Goal: Check status: Check status

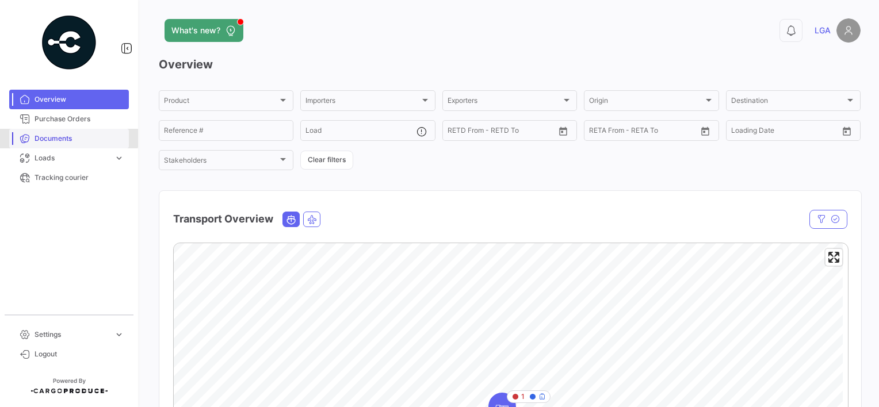
click at [60, 133] on span "Documents" at bounding box center [80, 138] width 90 height 10
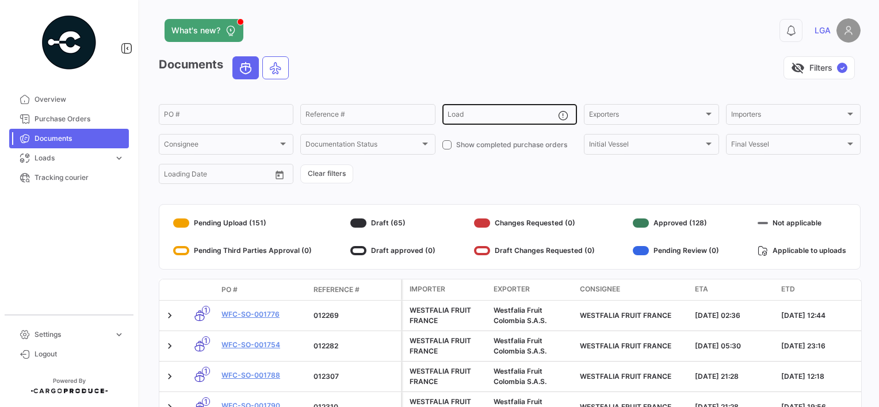
click at [491, 117] on input "Load" at bounding box center [503, 116] width 110 height 8
paste input "MMAU1379320"
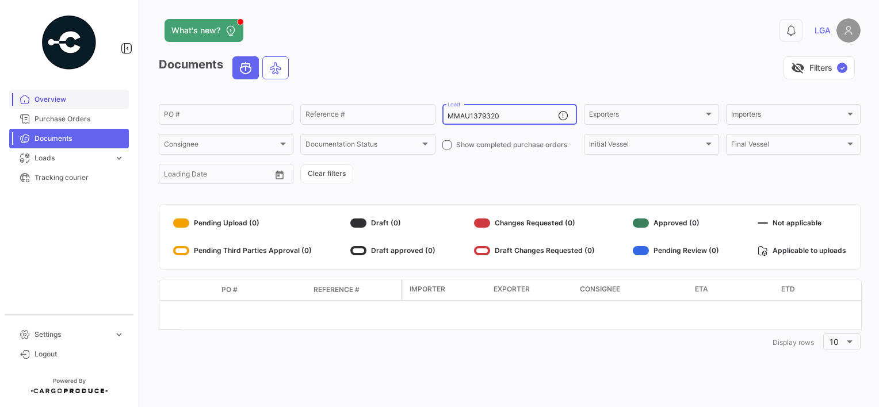
type input "MMAU1379320"
click at [60, 101] on span "Overview" at bounding box center [80, 99] width 90 height 10
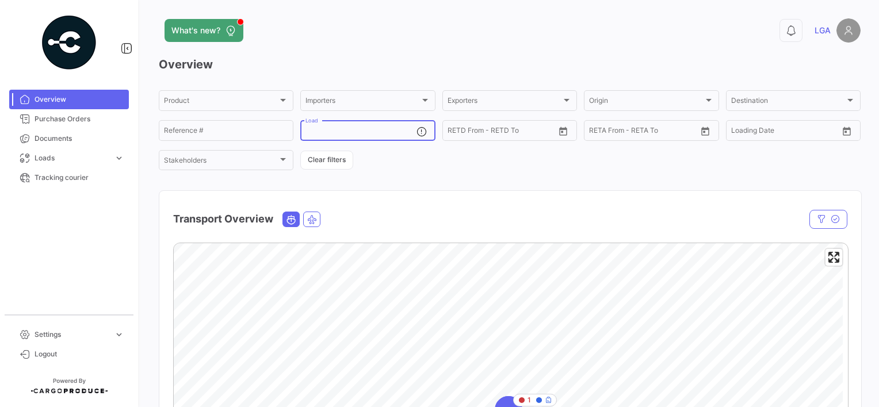
click at [358, 133] on input "Load" at bounding box center [360, 132] width 110 height 8
paste input "MMAU1379320"
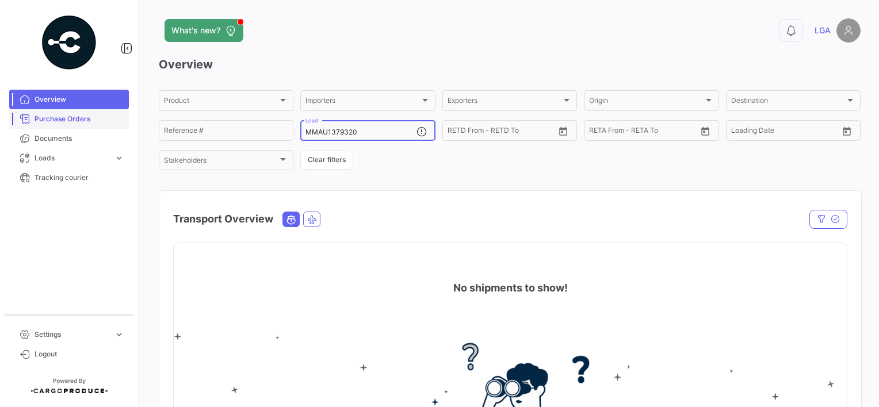
type input "MMAU1379320"
click at [65, 114] on span "Purchase Orders" at bounding box center [80, 119] width 90 height 10
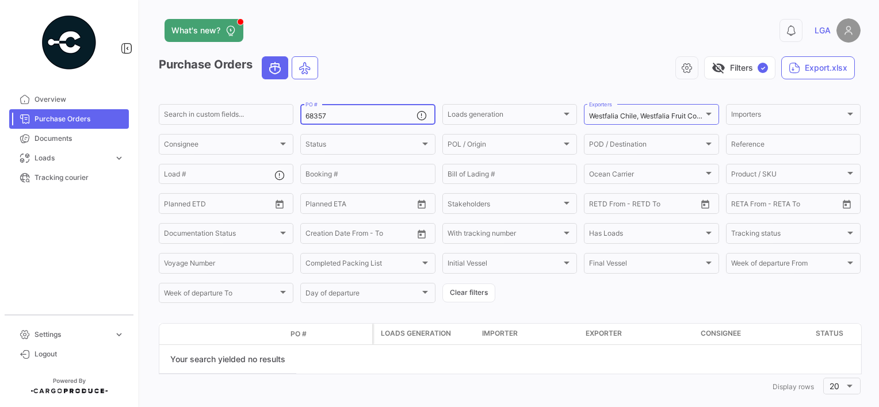
drag, startPoint x: 338, startPoint y: 116, endPoint x: 293, endPoint y: 117, distance: 44.9
click at [293, 117] on form "Search in custom fields... 68357 PO # Loads generation Loads generation Westfal…" at bounding box center [510, 203] width 702 height 203
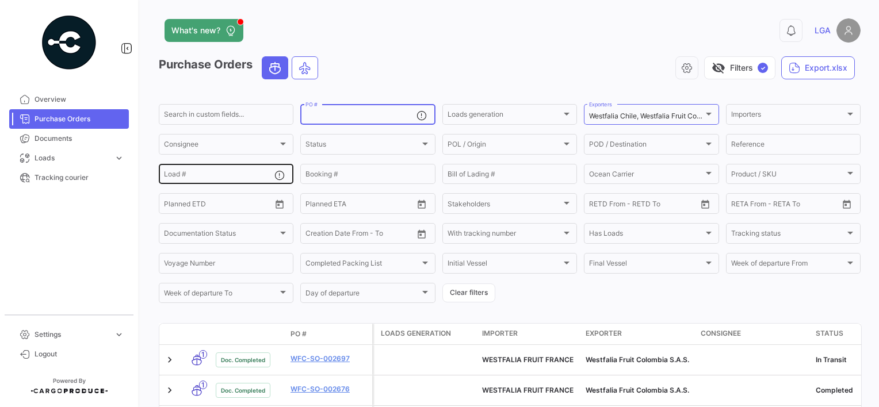
click at [242, 173] on input "Load #" at bounding box center [219, 176] width 110 height 8
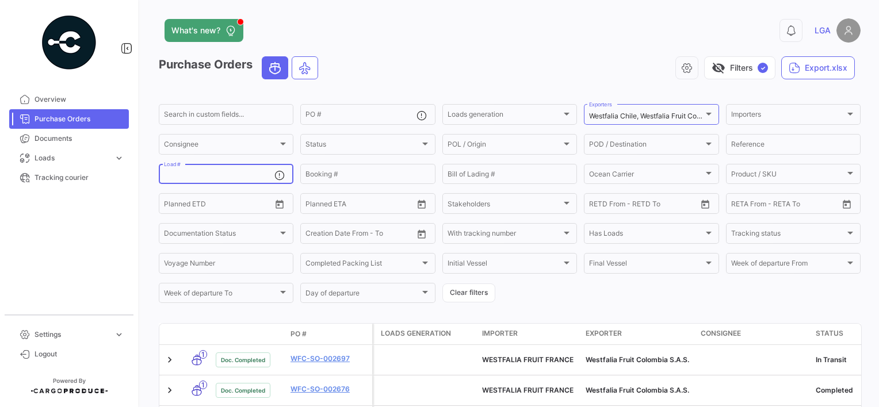
paste input "MMAU1379320"
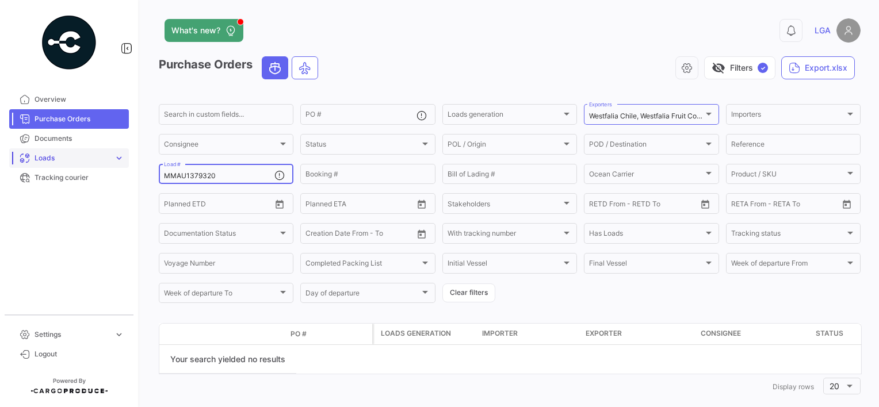
type input "MMAU1379320"
click at [52, 160] on span "Loads" at bounding box center [72, 158] width 75 height 10
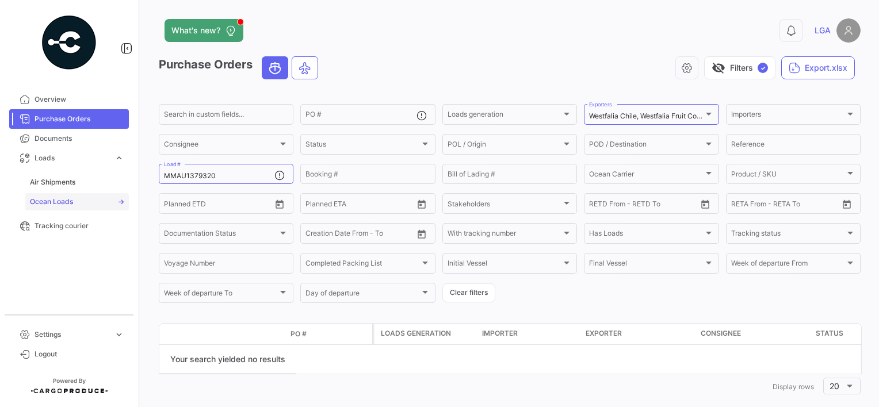
click at [58, 203] on span "Ocean Loads" at bounding box center [51, 202] width 43 height 10
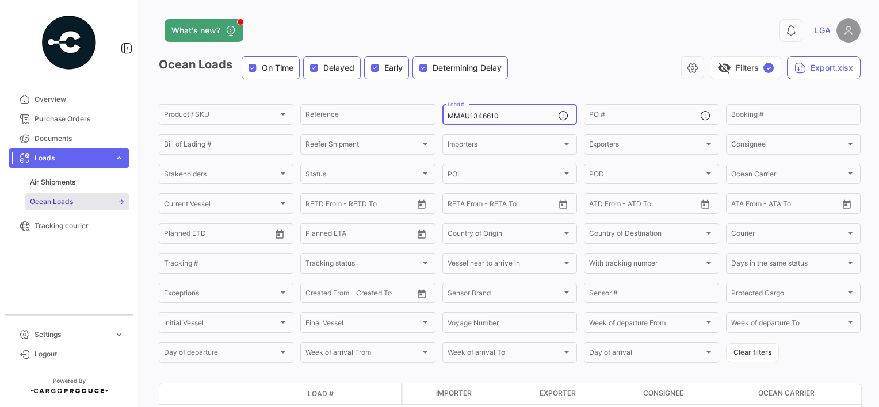
click at [507, 116] on input "MMAU1346610" at bounding box center [503, 116] width 110 height 8
drag, startPoint x: 507, startPoint y: 116, endPoint x: 426, endPoint y: 112, distance: 80.6
click at [0, 0] on div "Product / SKU Product / SKU Reference MMAU1346610 Load # PO # Booking # Bill of…" at bounding box center [0, 0] width 0 height 0
paste input "7932"
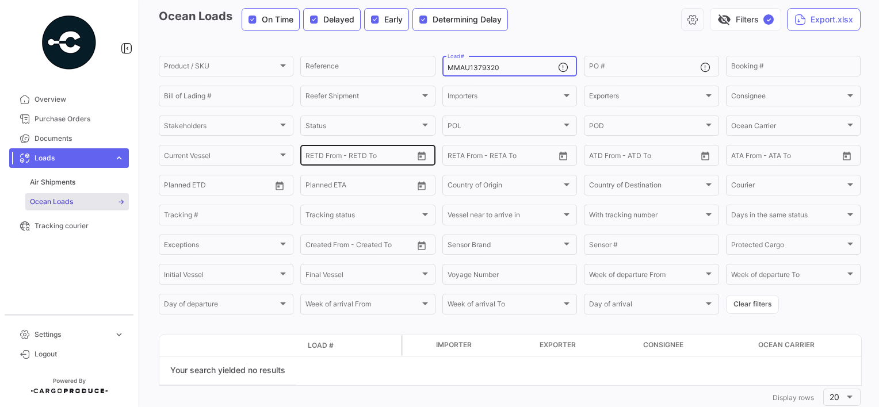
scroll to position [50, 0]
type input "M"
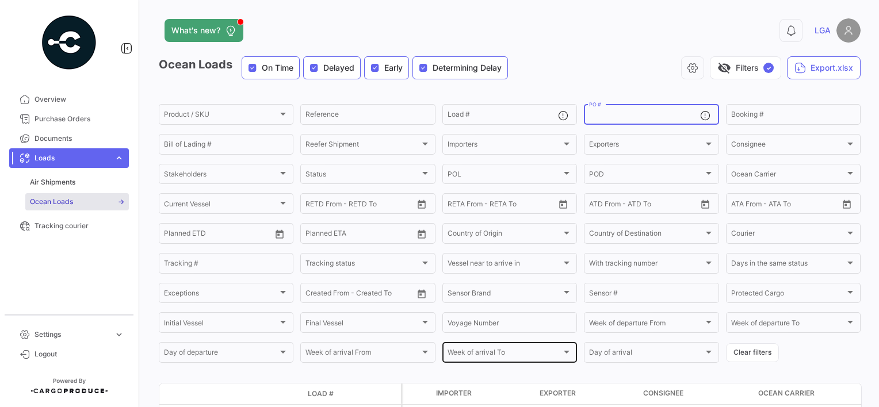
scroll to position [90, 0]
